Goal: Information Seeking & Learning: Learn about a topic

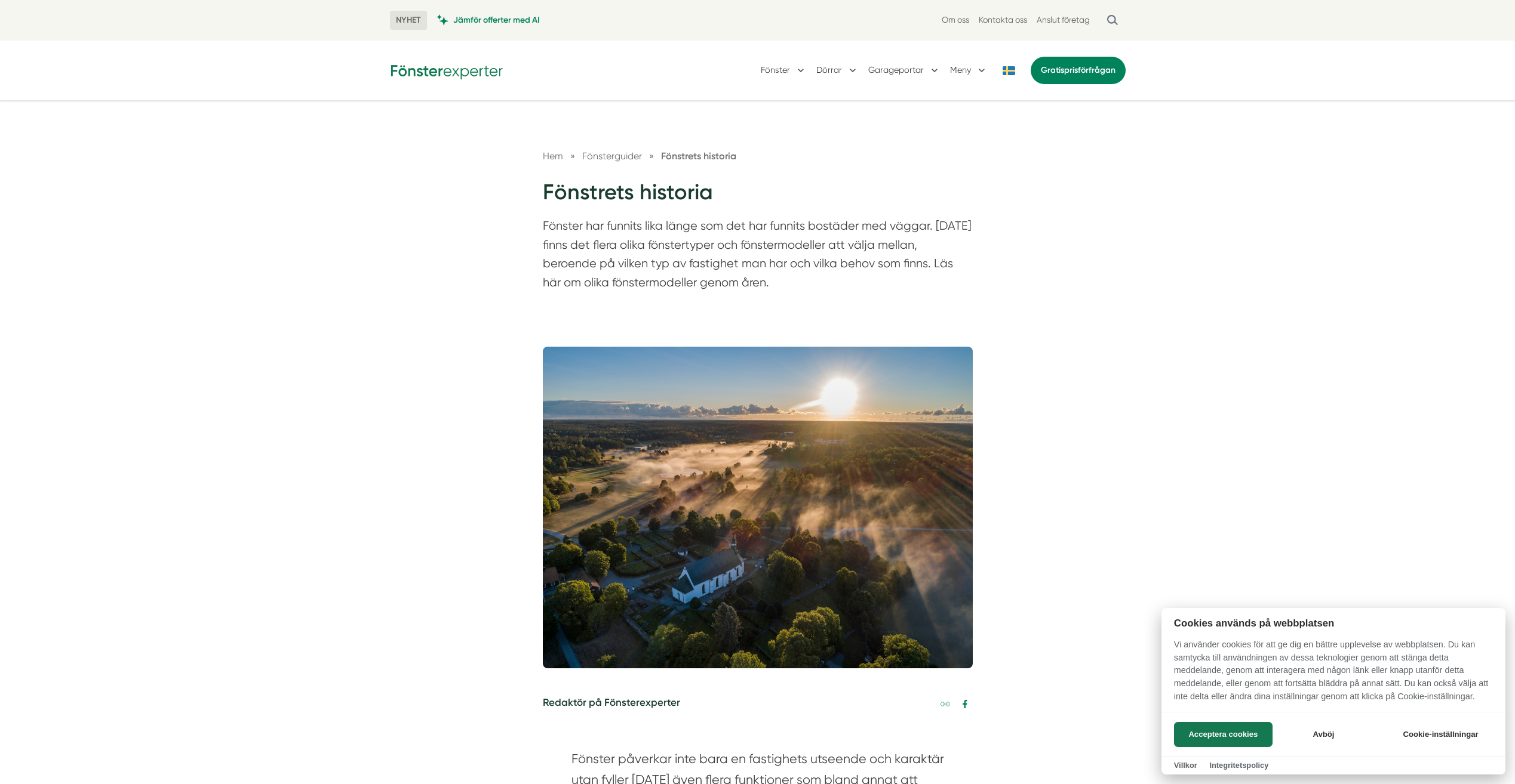
click at [303, 432] on div at bounding box center [758, 392] width 1515 height 784
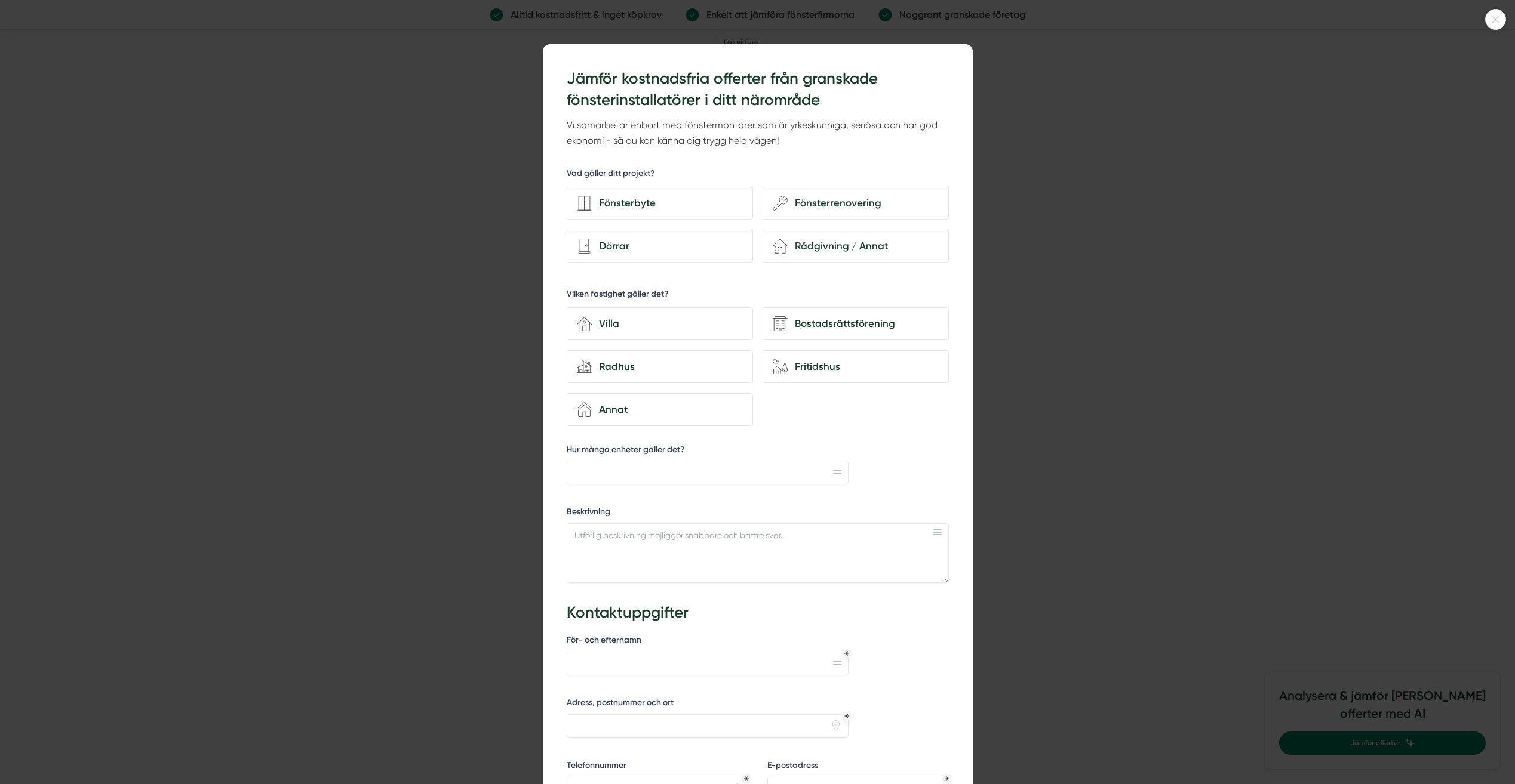
scroll to position [2746, 0]
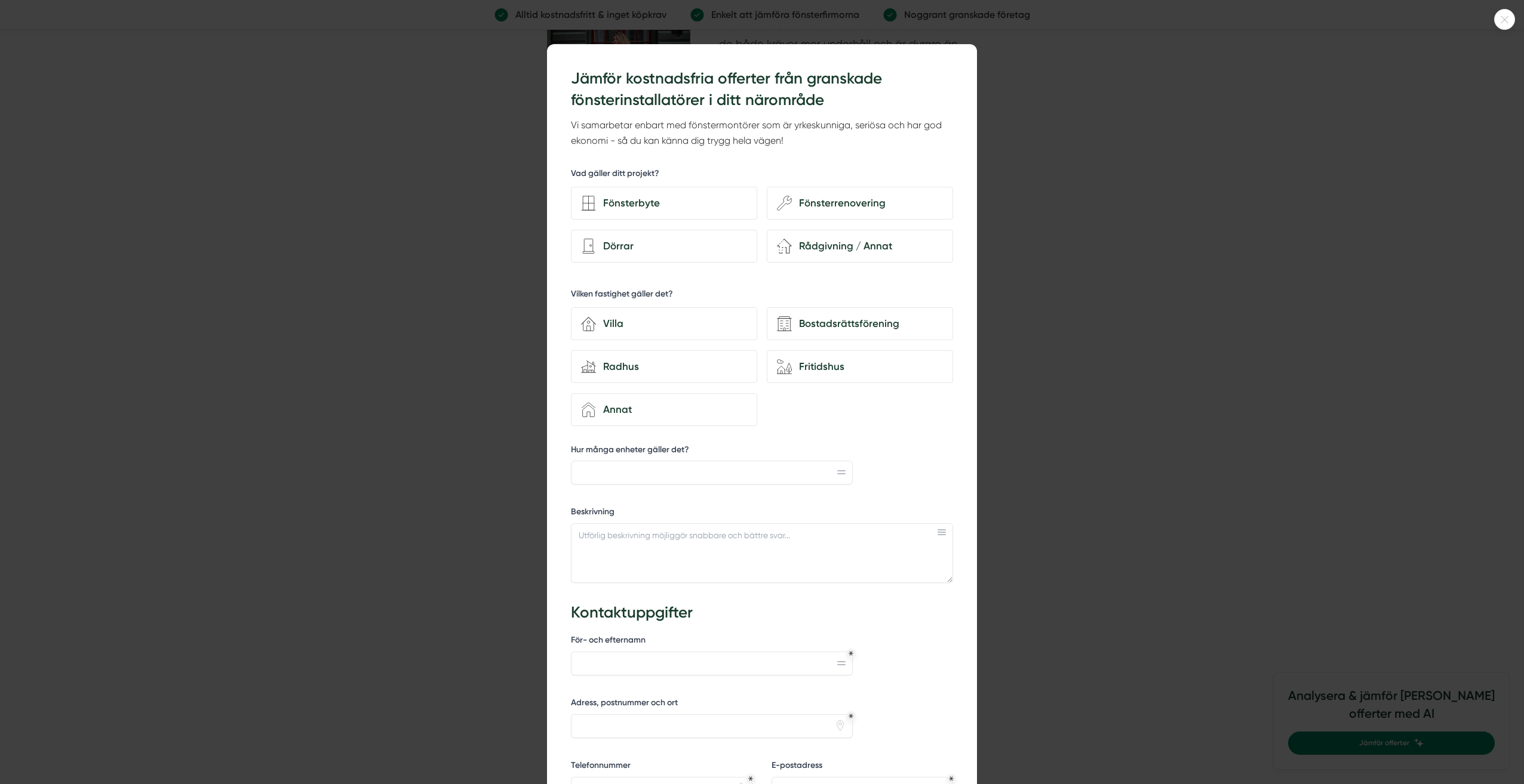
click at [400, 201] on div at bounding box center [762, 392] width 1524 height 784
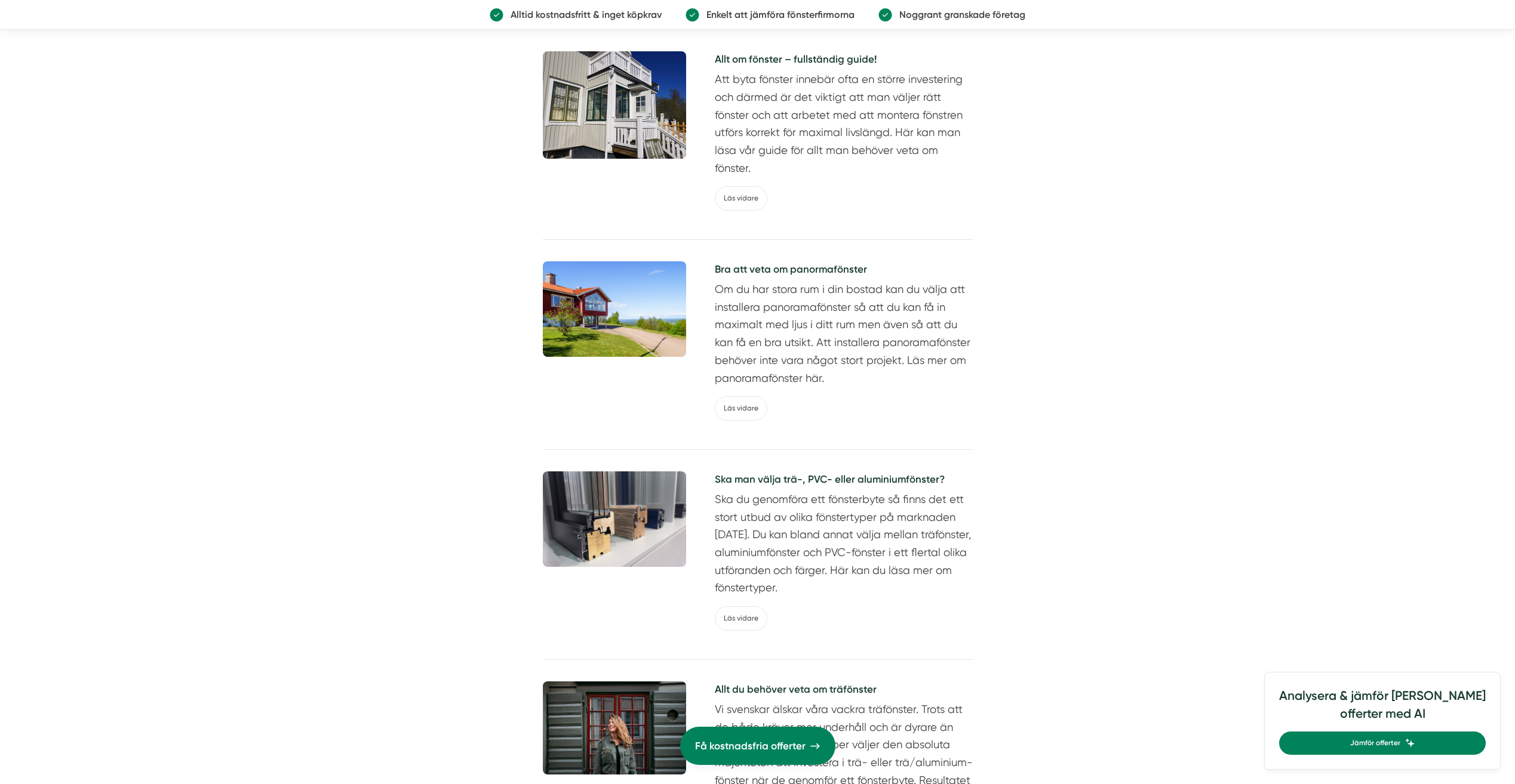
scroll to position [2089, 0]
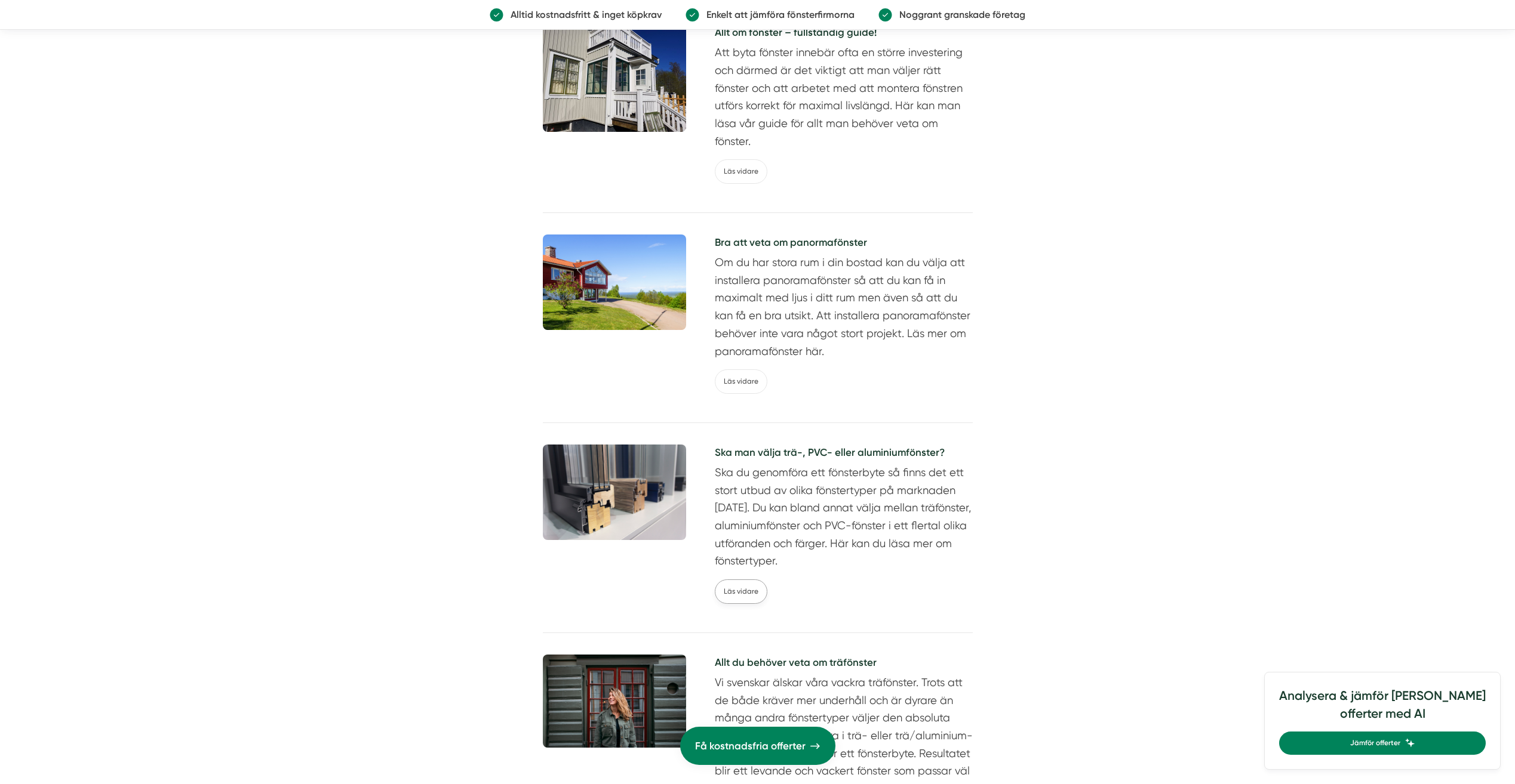
click at [731, 595] on link "Läs vidare" at bounding box center [741, 592] width 52 height 24
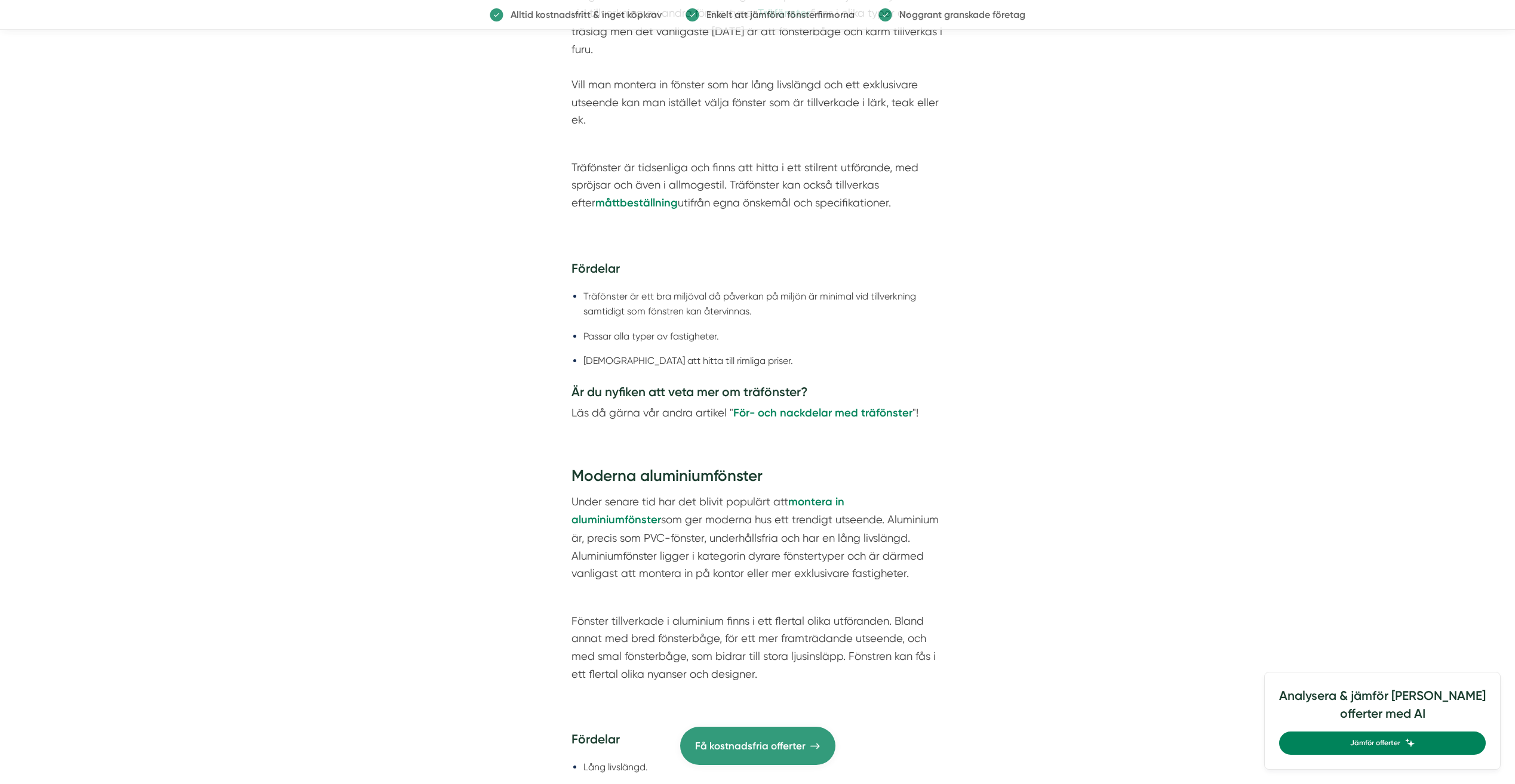
scroll to position [1015, 0]
